Goal: Task Accomplishment & Management: Use online tool/utility

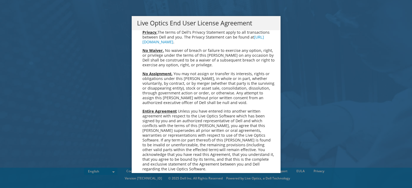
scroll to position [2027, 0]
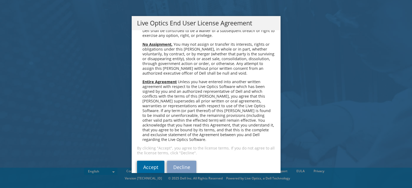
click at [144, 161] on link "Accept" at bounding box center [150, 167] width 27 height 13
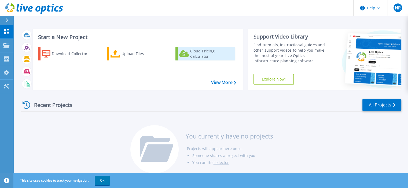
click at [197, 47] on link "Cloud Pricing Calculator" at bounding box center [205, 53] width 60 height 13
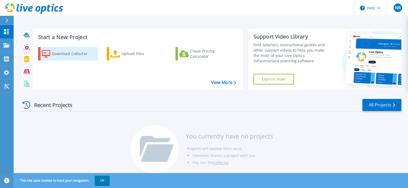
click at [67, 54] on div "Download Collector" at bounding box center [73, 54] width 43 height 11
